Goal: Browse casually: Explore the website without a specific task or goal

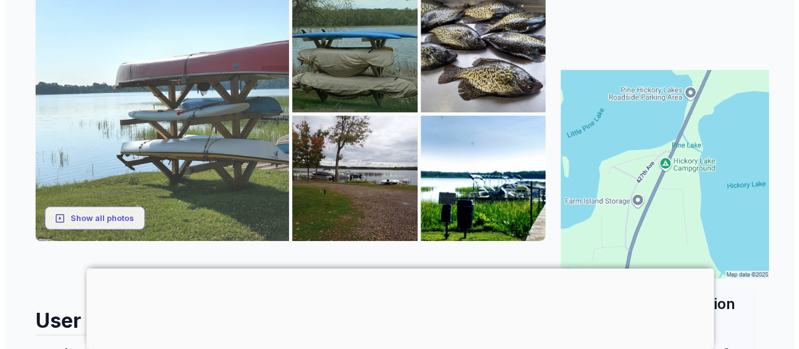
scroll to position [187, 0]
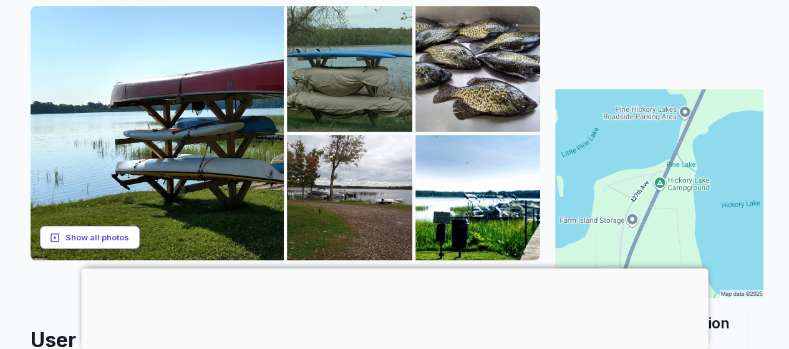
click at [107, 240] on button "Show all photos" at bounding box center [90, 237] width 100 height 23
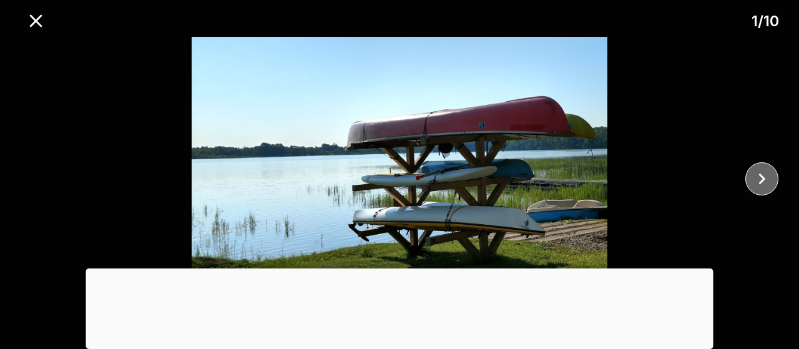
click at [768, 175] on icon "close" at bounding box center [762, 179] width 22 height 22
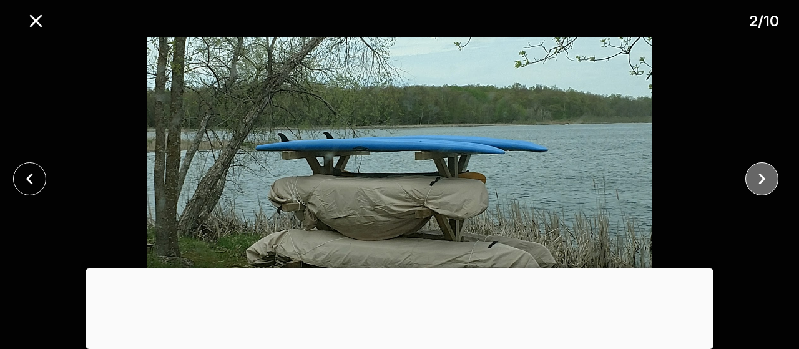
click at [768, 175] on icon "close" at bounding box center [762, 179] width 22 height 22
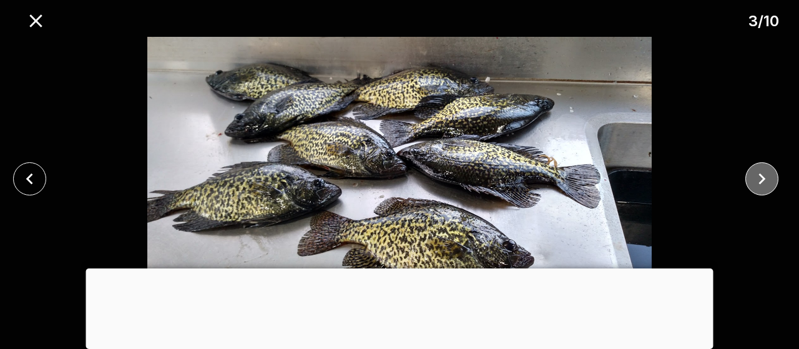
click at [768, 175] on icon "close" at bounding box center [762, 179] width 22 height 22
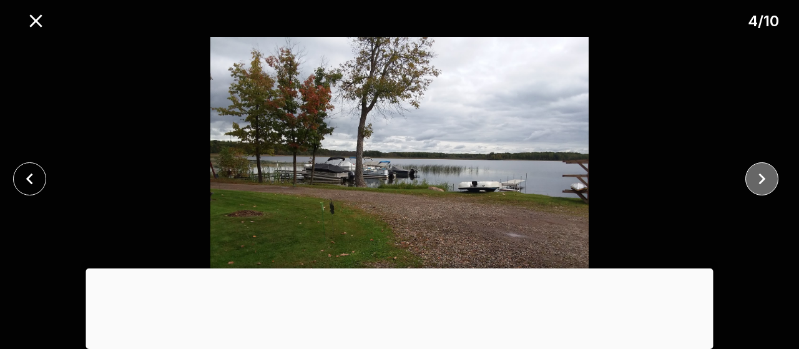
click at [768, 175] on icon "close" at bounding box center [762, 179] width 22 height 22
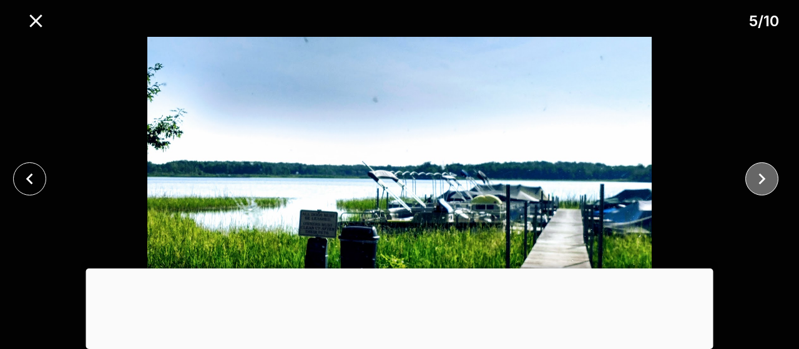
click at [768, 175] on icon "close" at bounding box center [762, 179] width 22 height 22
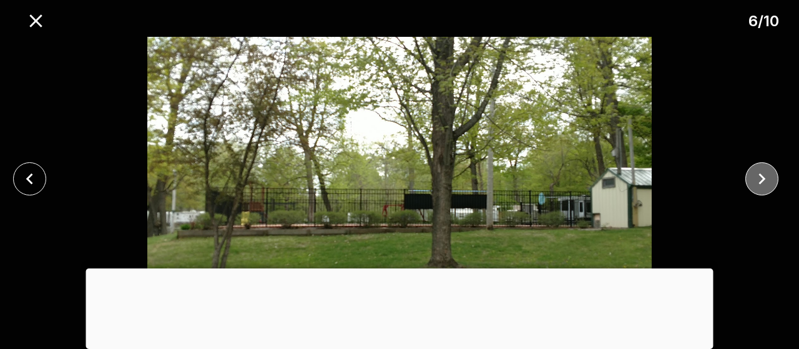
click at [761, 178] on icon "close" at bounding box center [762, 179] width 22 height 22
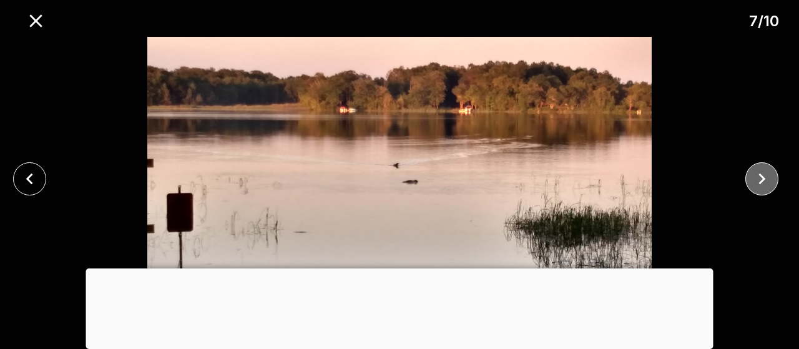
click at [764, 173] on icon "close" at bounding box center [762, 179] width 22 height 22
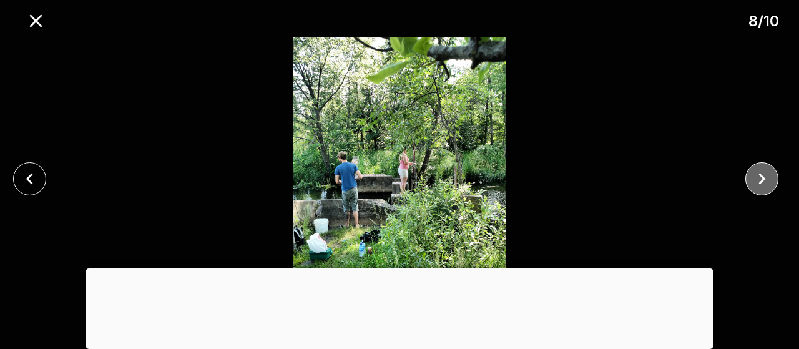
click at [762, 174] on icon "close" at bounding box center [762, 179] width 22 height 22
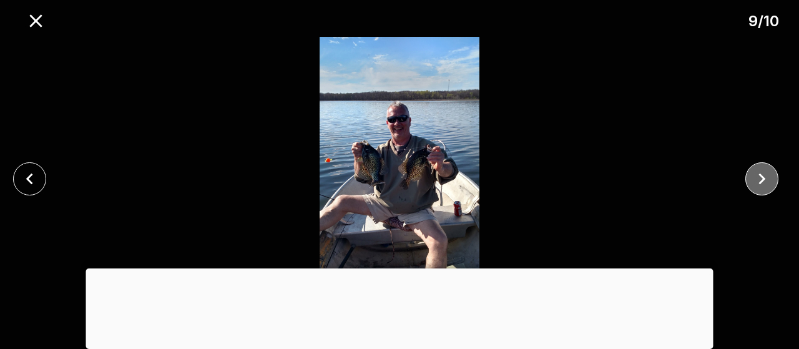
click at [762, 174] on icon "close" at bounding box center [762, 179] width 22 height 22
